Goal: Find specific page/section: Find specific page/section

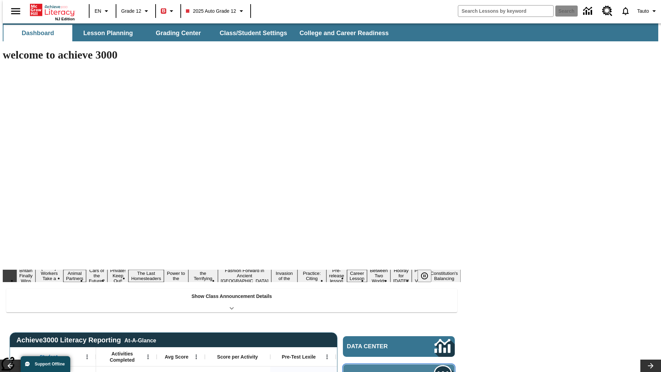
click at [401, 371] on span "Message Center" at bounding box center [380, 374] width 66 height 7
